Goal: Navigation & Orientation: Find specific page/section

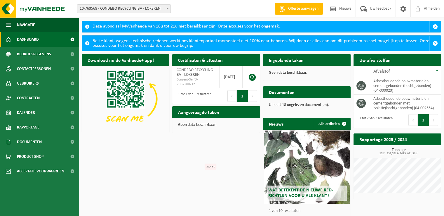
click at [435, 118] on button "Volgende" at bounding box center [433, 120] width 9 height 12
click at [435, 25] on span "button" at bounding box center [435, 26] width 5 height 5
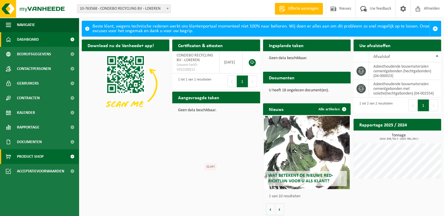
click at [41, 155] on span "Product Shop" at bounding box center [30, 156] width 27 height 15
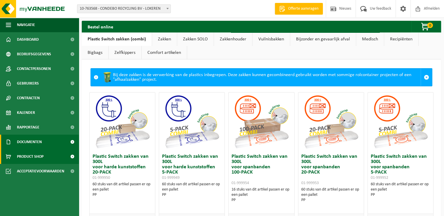
click at [36, 140] on span "Documenten" at bounding box center [29, 141] width 25 height 15
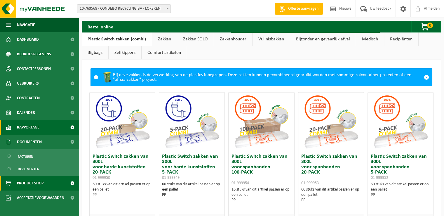
click at [35, 128] on span "Rapportage" at bounding box center [28, 127] width 22 height 15
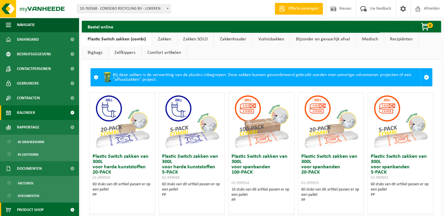
click at [31, 112] on span "Kalender" at bounding box center [26, 112] width 18 height 15
